Goal: Find contact information: Find contact information

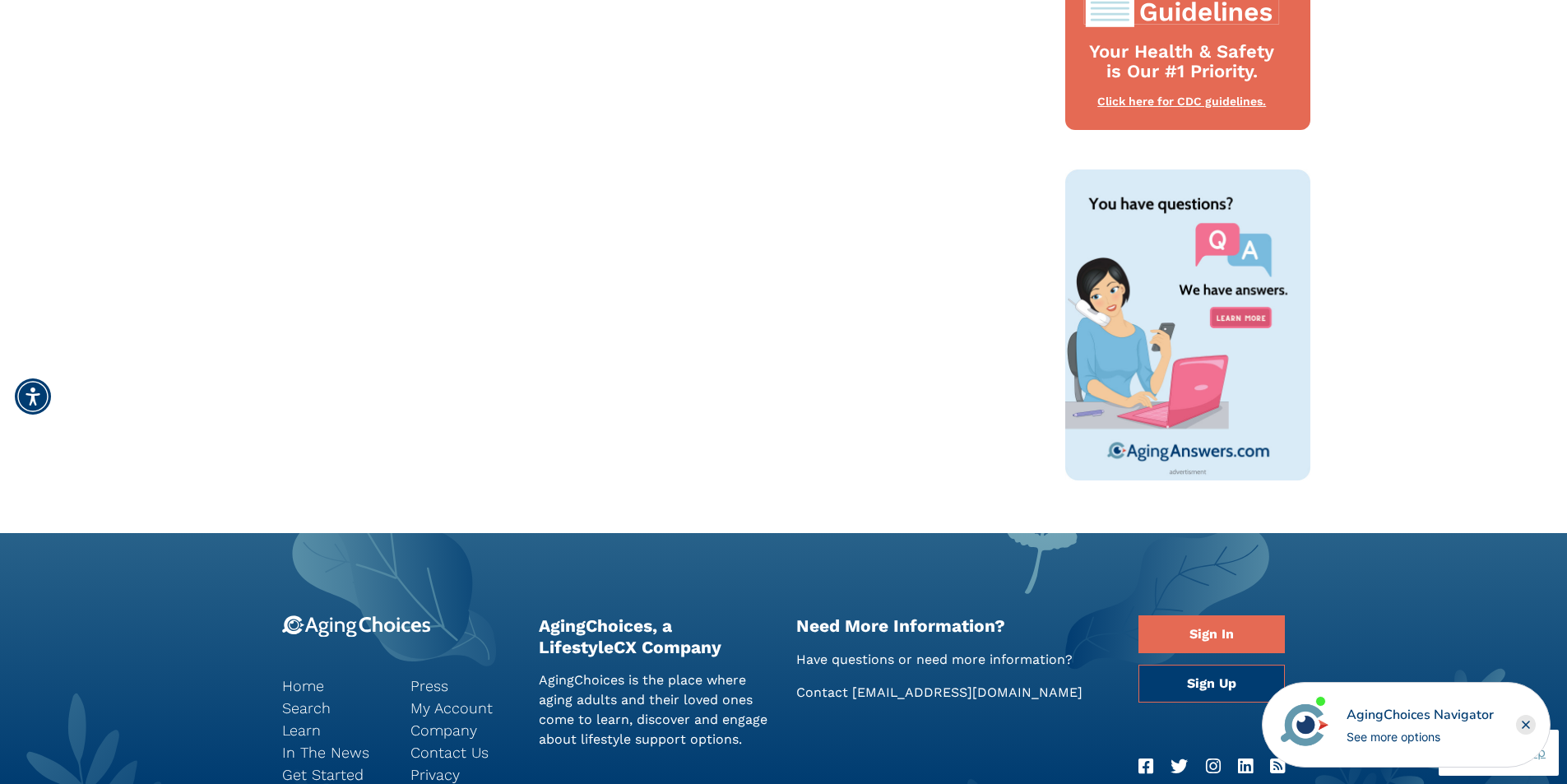
scroll to position [1116, 0]
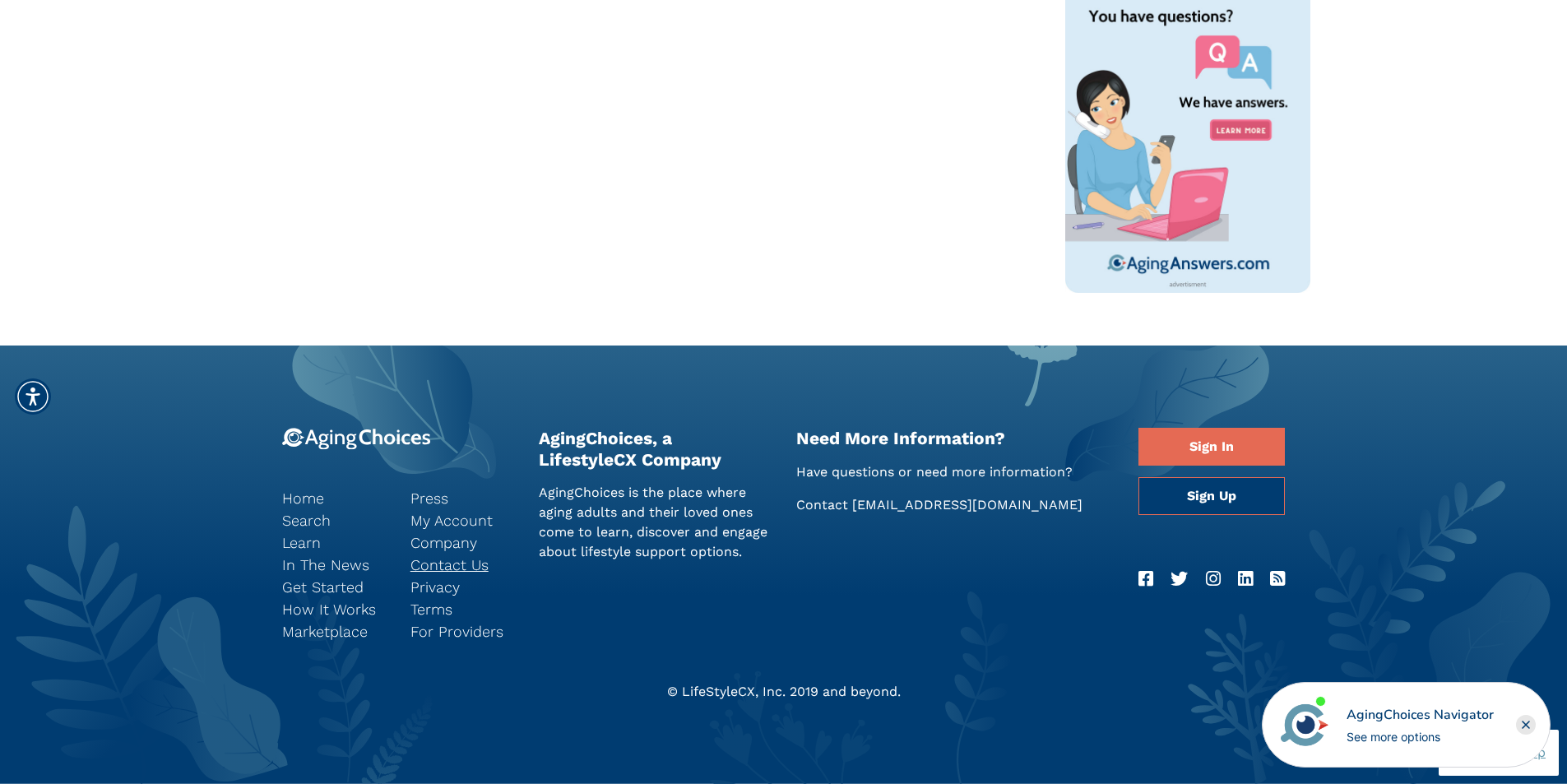
click at [459, 567] on link "Contact Us" at bounding box center [462, 564] width 103 height 22
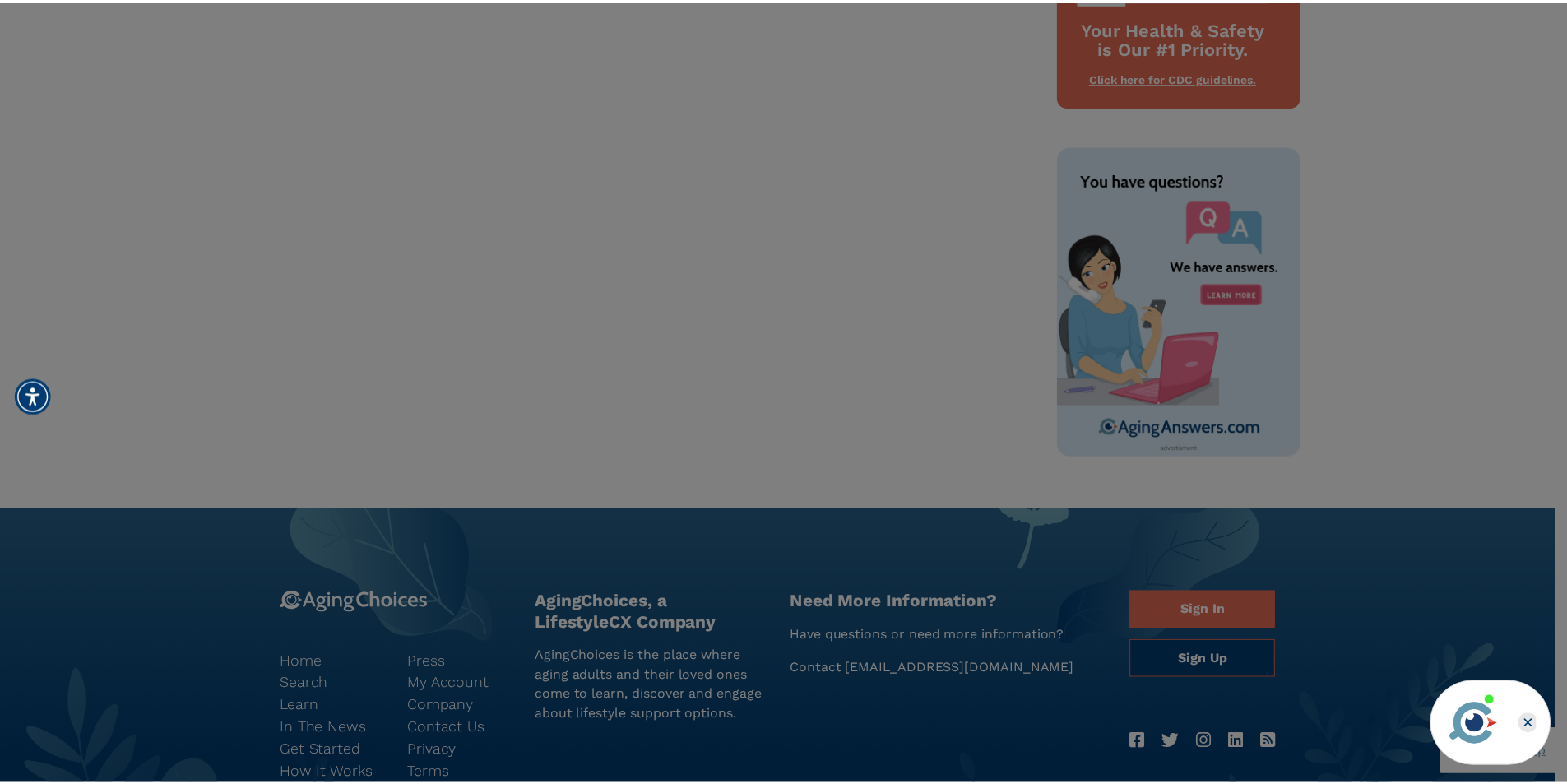
scroll to position [952, 0]
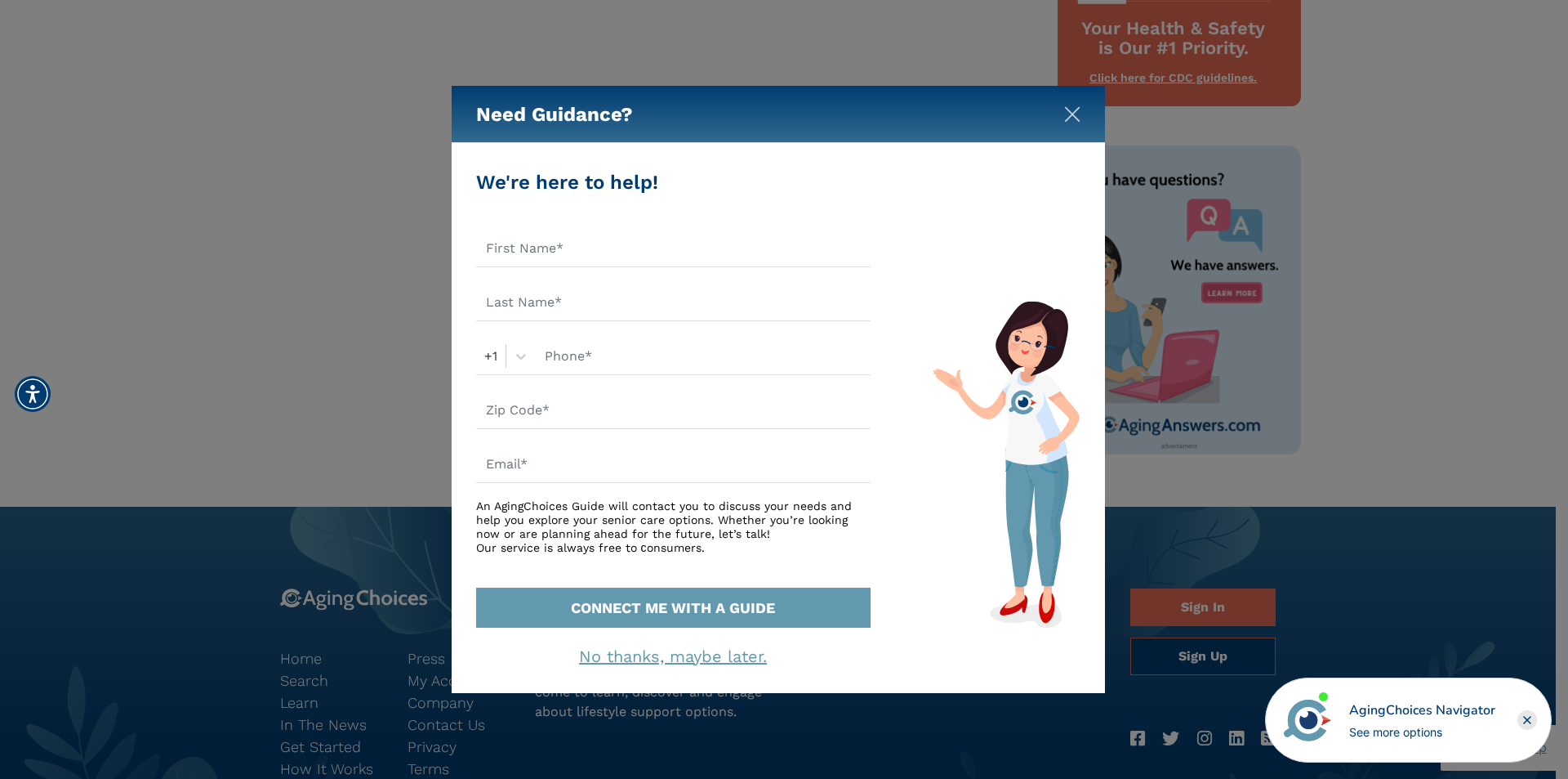
click at [1079, 110] on img "Close" at bounding box center [1072, 114] width 17 height 17
